Goal: Entertainment & Leisure: Consume media (video, audio)

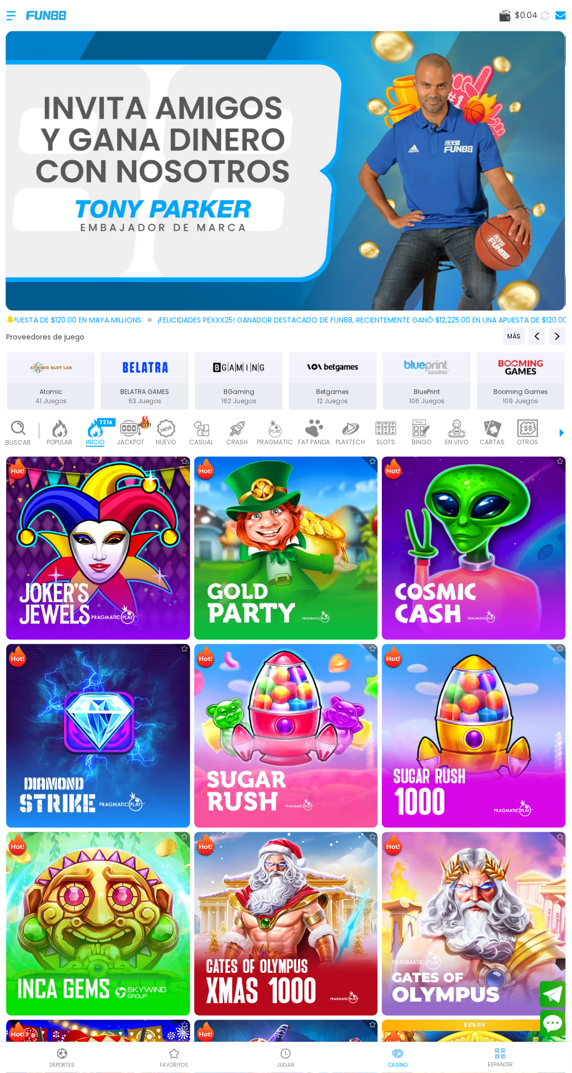
click at [20, 6] on div at bounding box center [16, 16] width 20 height 30
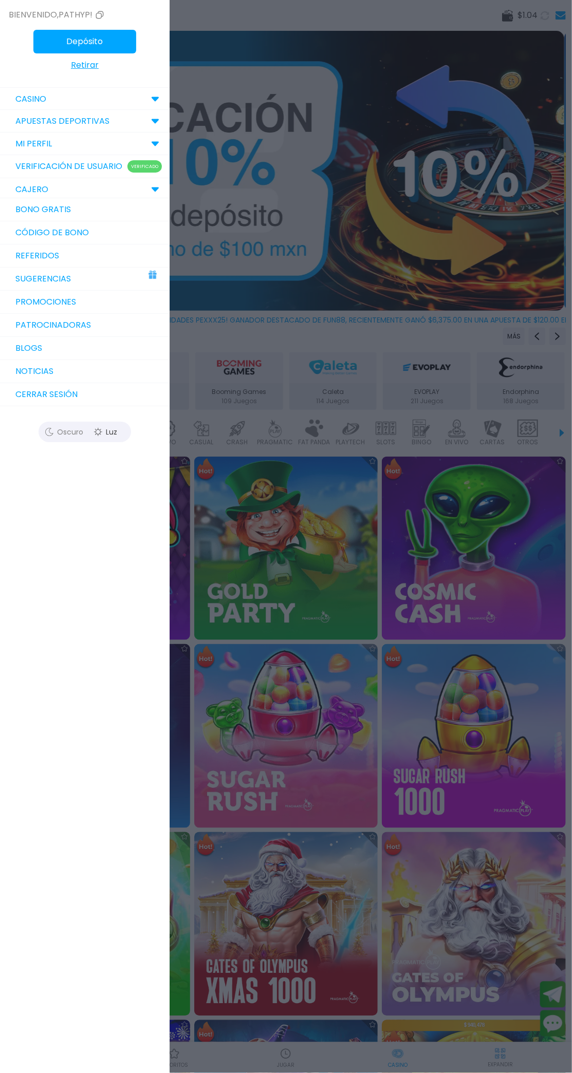
click at [152, 271] on img at bounding box center [152, 272] width 11 height 11
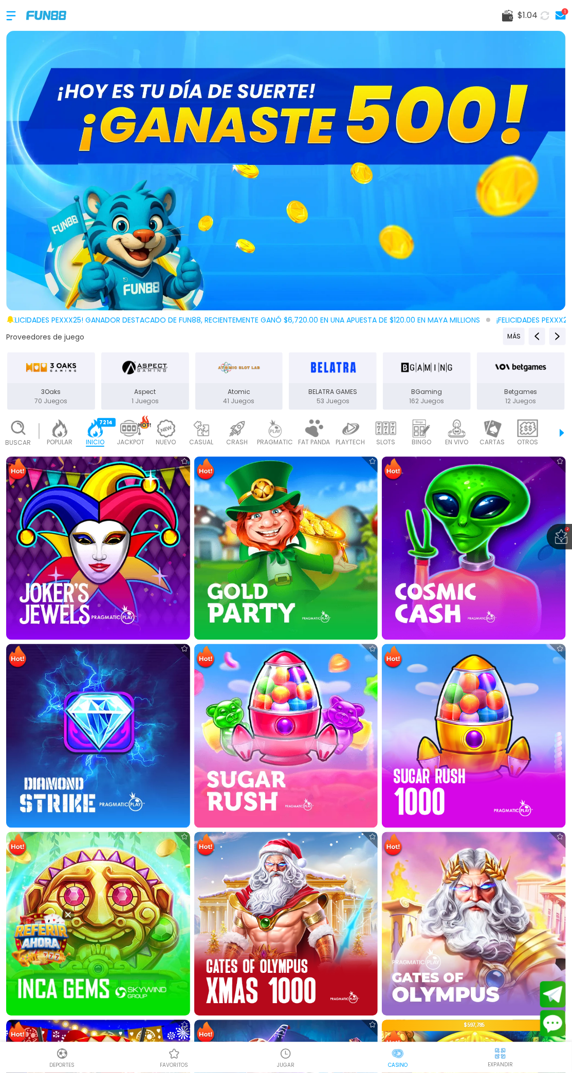
click at [564, 11] on div "1" at bounding box center [564, 11] width 7 height 7
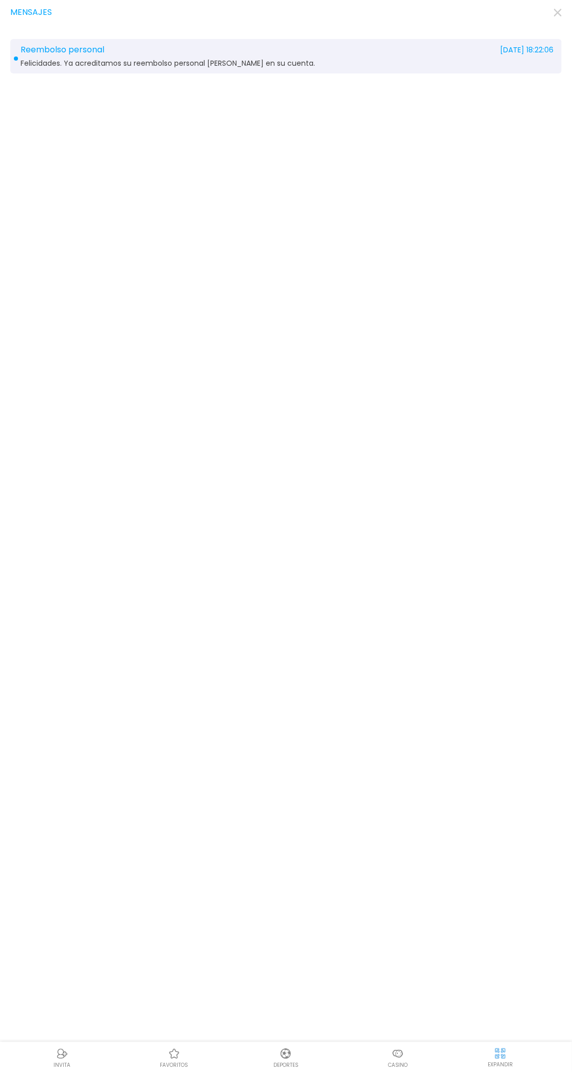
click at [161, 49] on div "Reembolso personal [DATE] 18:22:06" at bounding box center [285, 49] width 535 height 9
click at [83, 59] on div "Reembolso personal [DATE] 18:22:06 Felicidades. Ya acreditamos su reembolso per…" at bounding box center [285, 55] width 551 height 41
click at [175, 65] on div "Felicidades. Ya acreditamos su reembolso personal [PERSON_NAME] en su cuenta." at bounding box center [285, 65] width 535 height 9
click at [38, 16] on div "Reembolso personal [DATE] 18:22:06 Felicidades. Ya acreditamos su reembolso per…" at bounding box center [286, 536] width 572 height 1073
click at [14, 10] on icon at bounding box center [14, 10] width 8 height 8
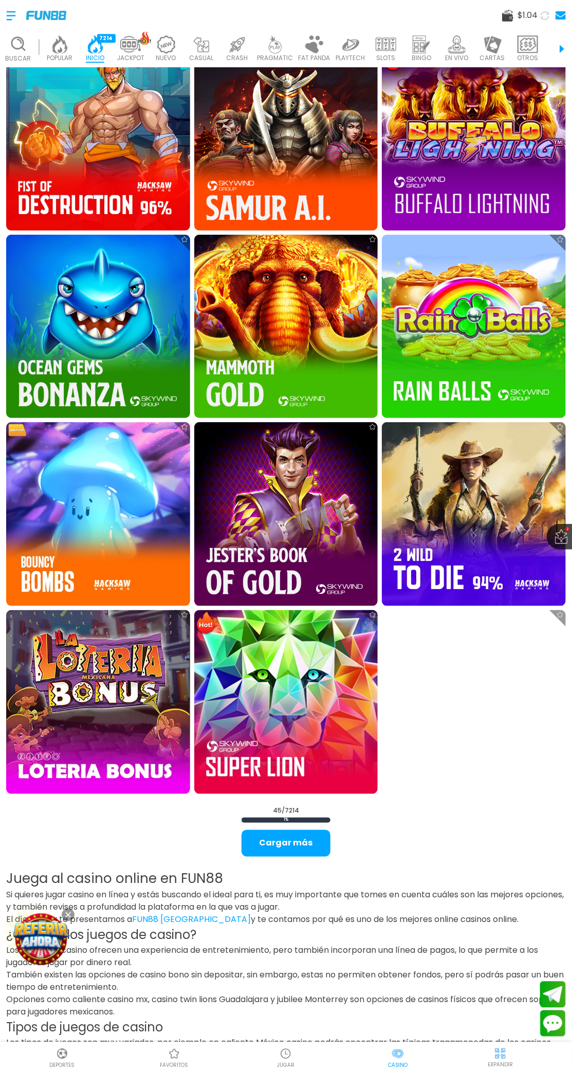
scroll to position [2470, 0]
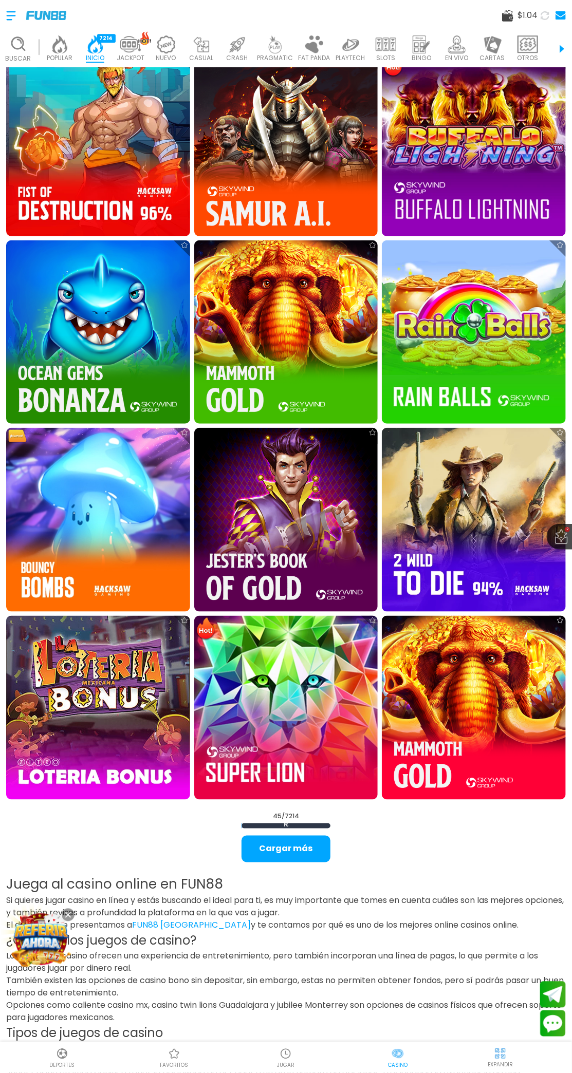
click at [424, 47] on img at bounding box center [421, 44] width 21 height 18
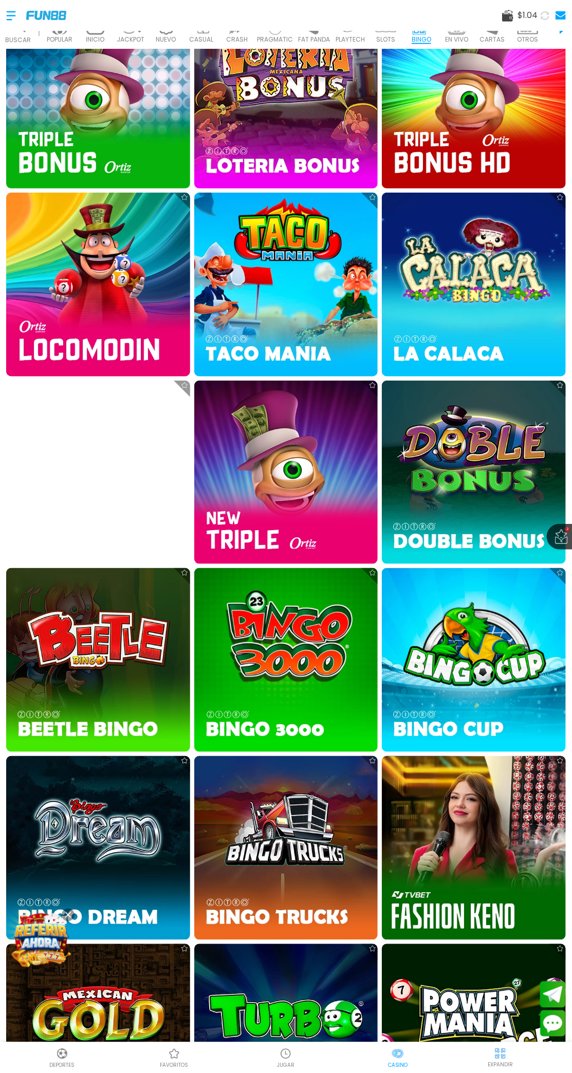
scroll to position [571, 0]
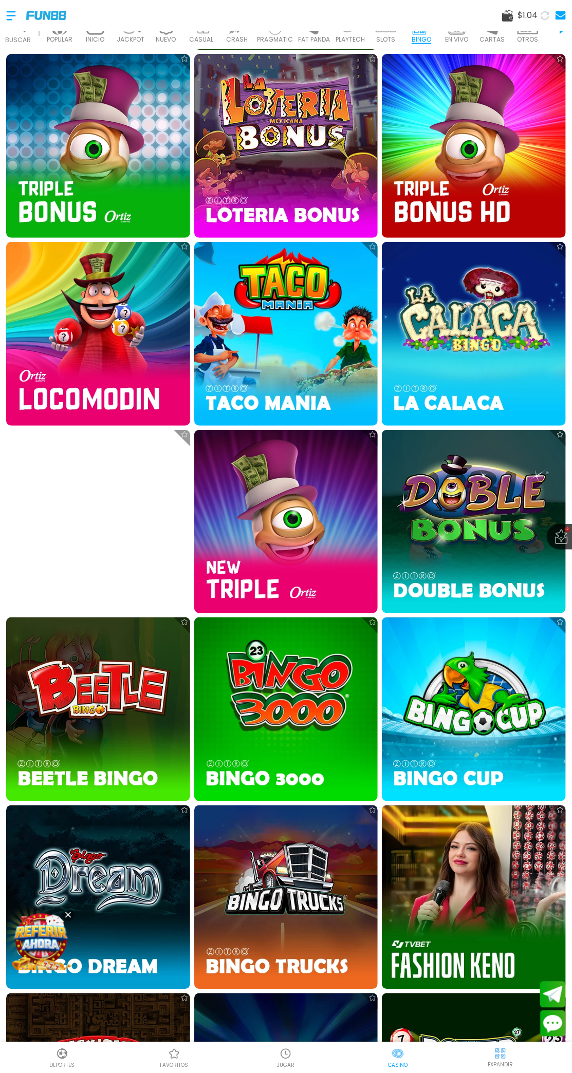
click at [479, 527] on img at bounding box center [474, 522] width 184 height 184
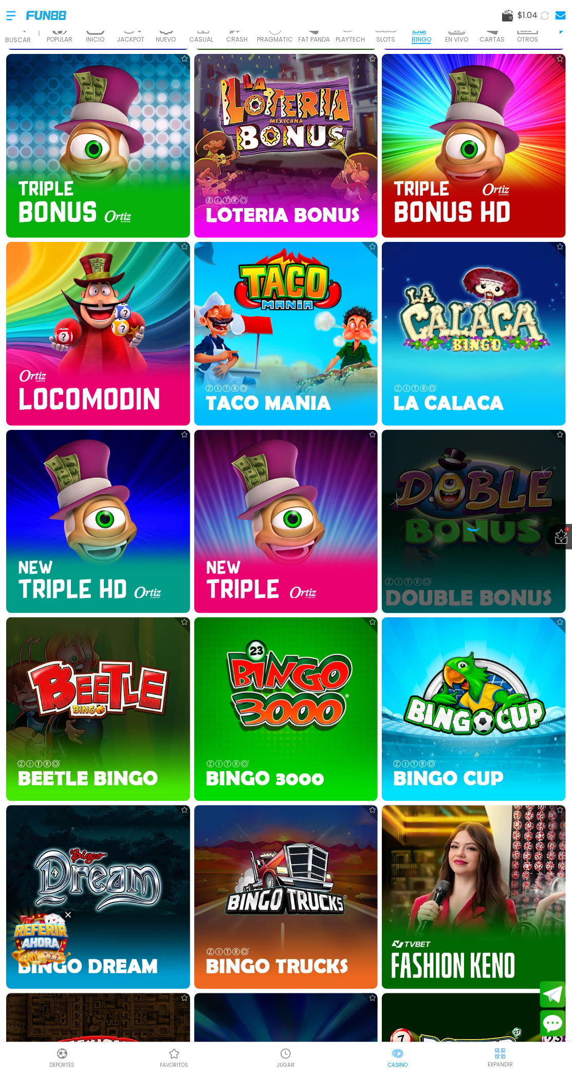
click at [497, 515] on div at bounding box center [474, 521] width 184 height 21
